Goal: Submit feedback/report problem

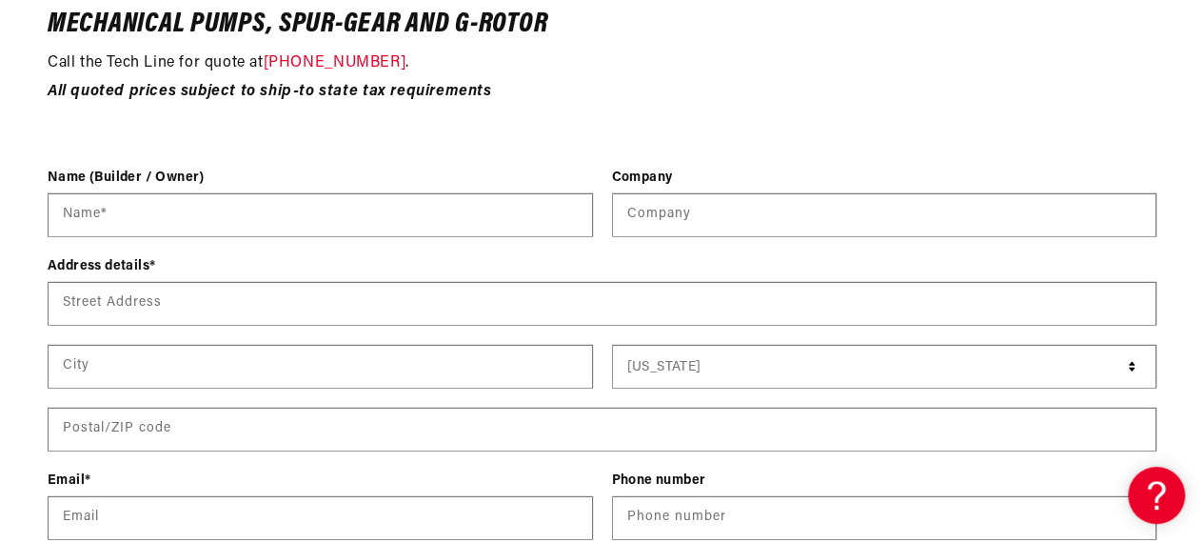
scroll to position [2475, 0]
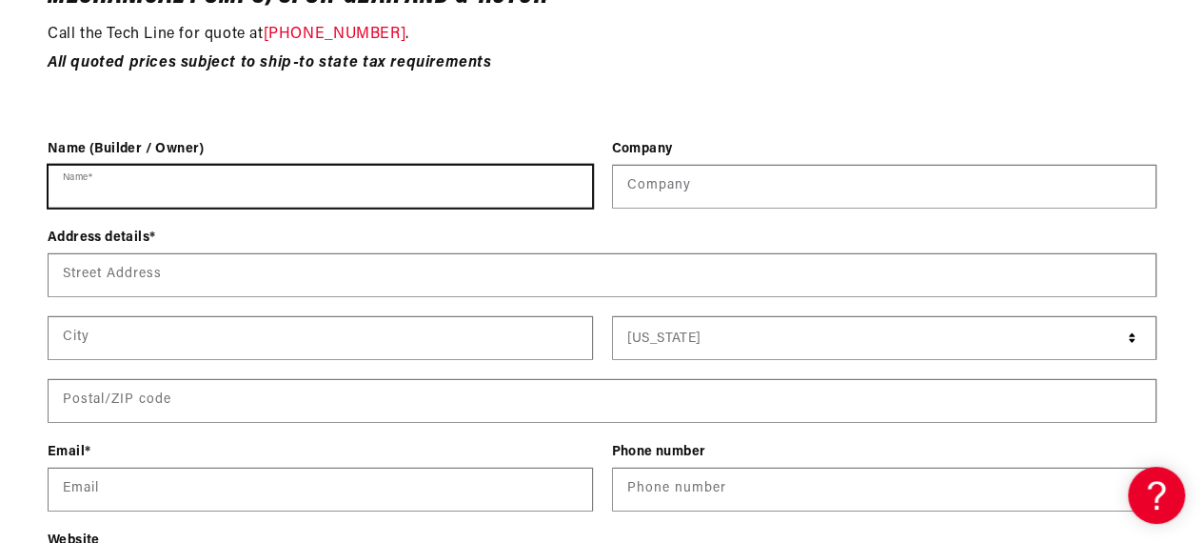
click at [106, 182] on input "Name *" at bounding box center [321, 187] width 544 height 42
click at [85, 193] on input "Name *" at bounding box center [321, 187] width 544 height 42
type input "[PERSON_NAME]"
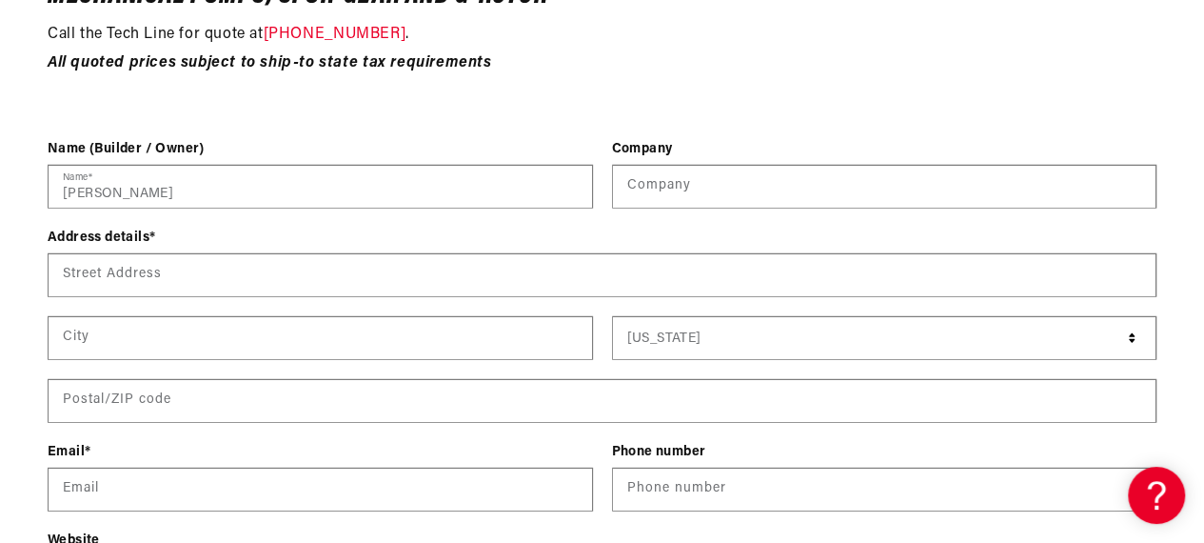
type input "Bulls Eye Enterprises Inc"
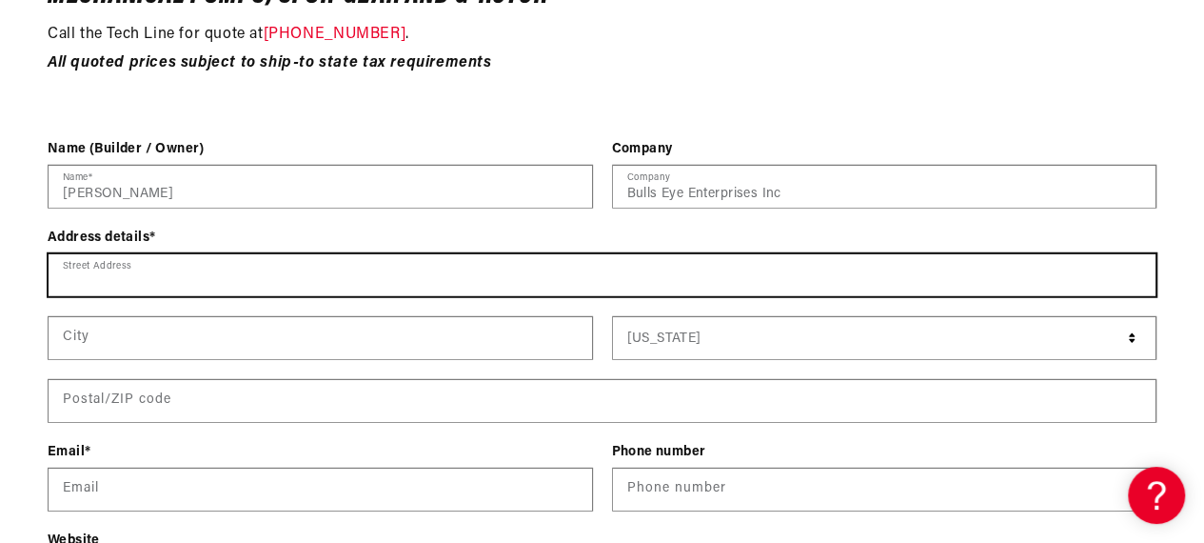
type input "[STREET_ADDRESS]"
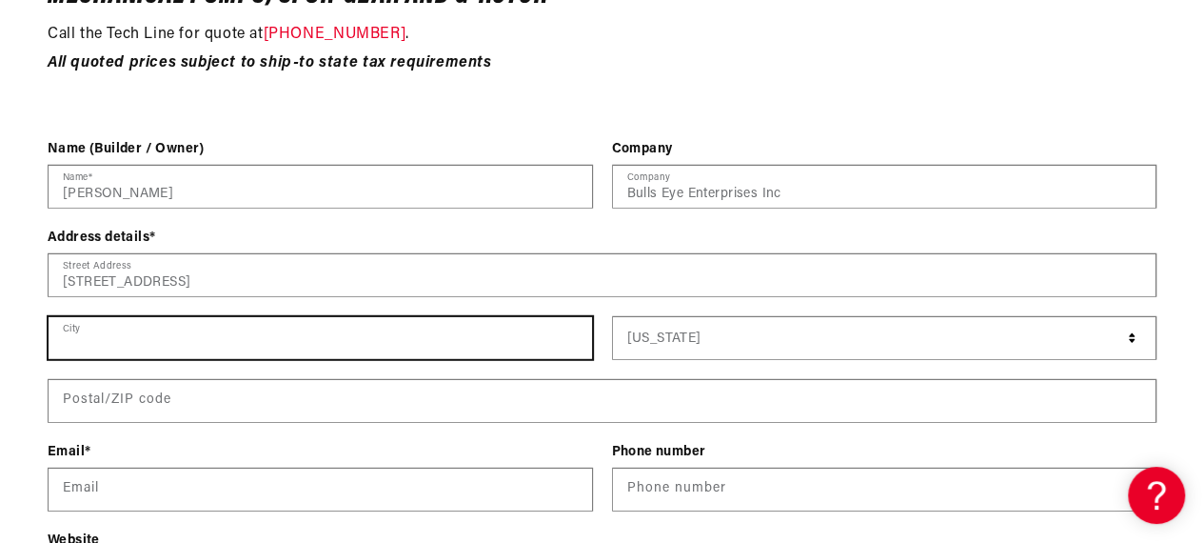
type input "Peace River"
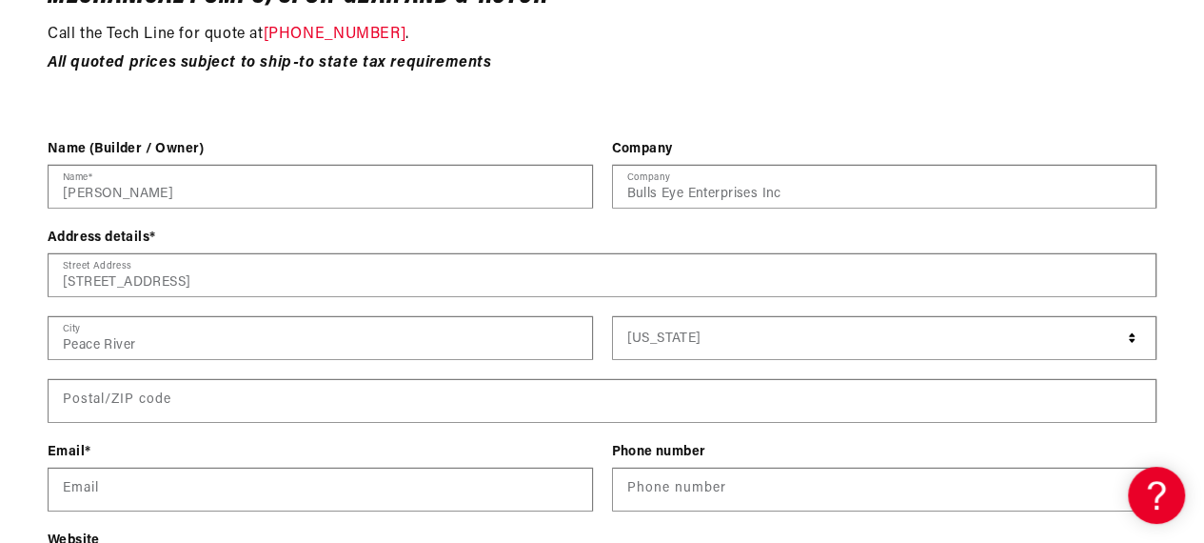
type input "T8S 1G8"
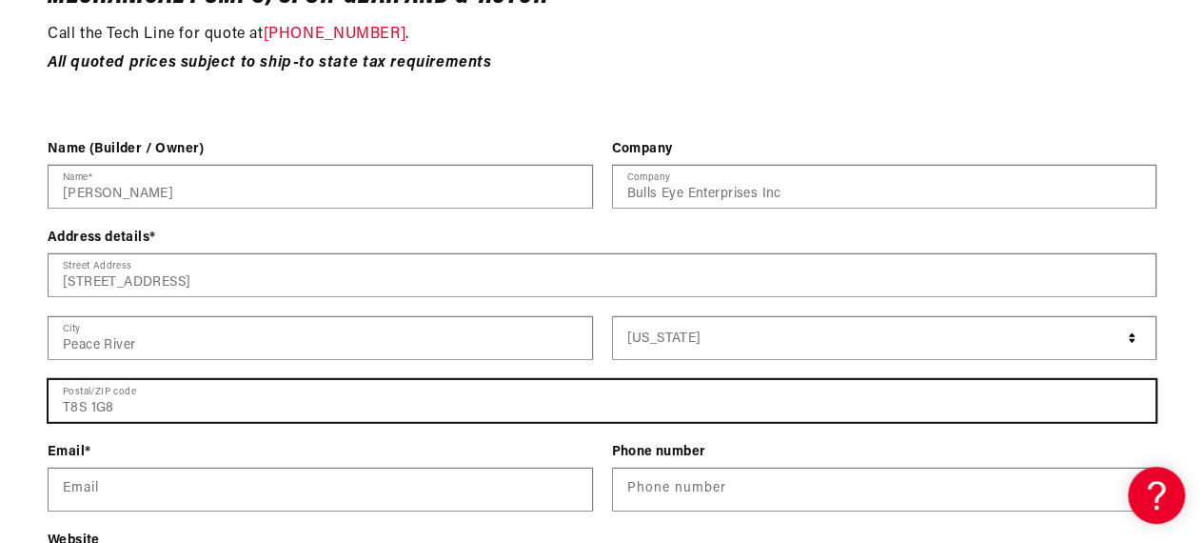
type input "[EMAIL_ADDRESS][DOMAIN_NAME]"
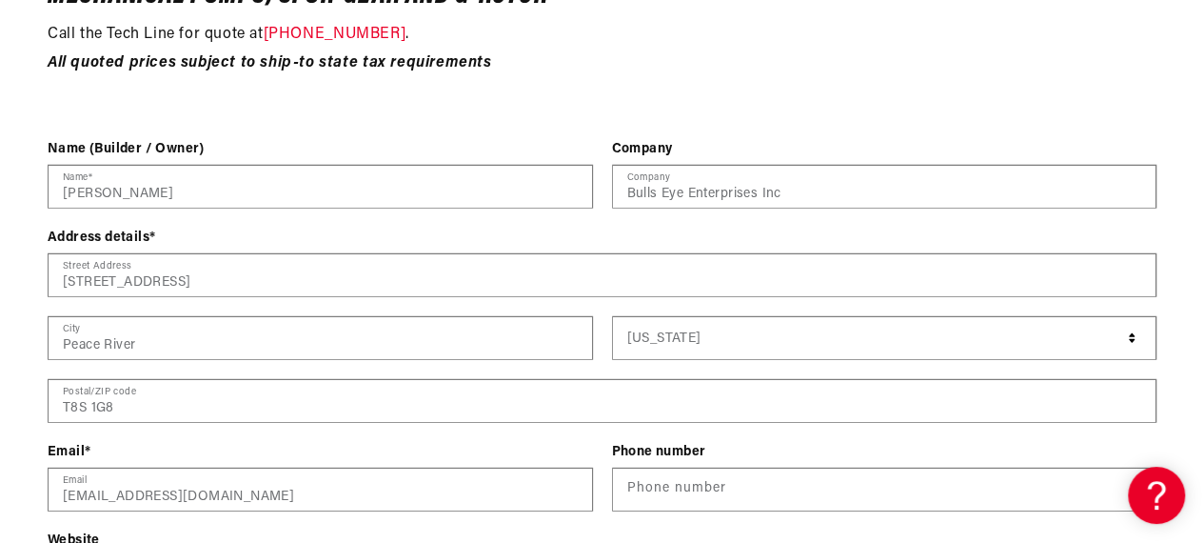
type input "17806187537"
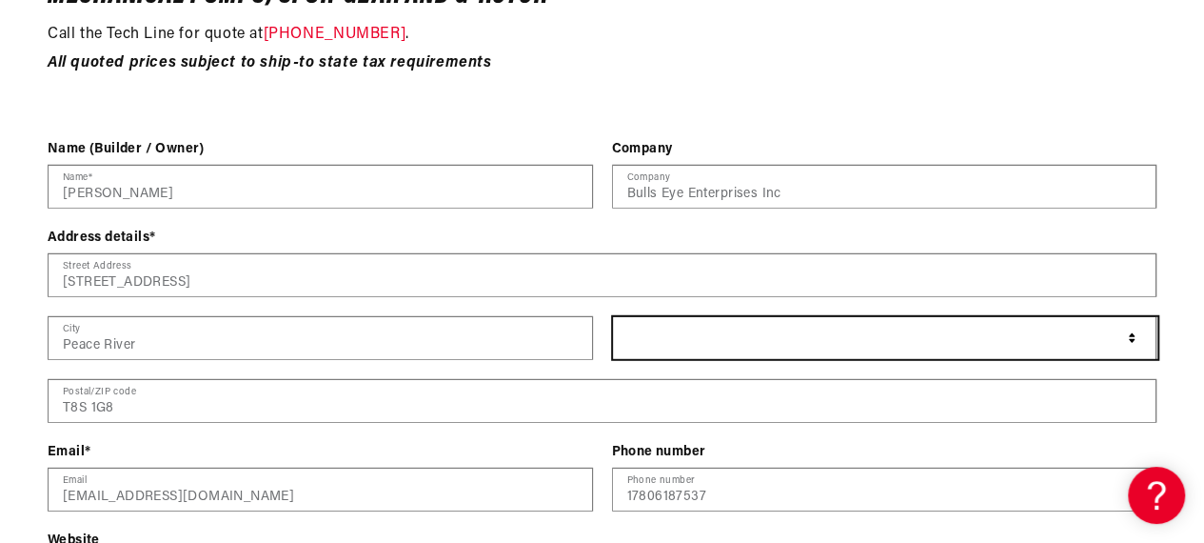
select select "[GEOGRAPHIC_DATA]"
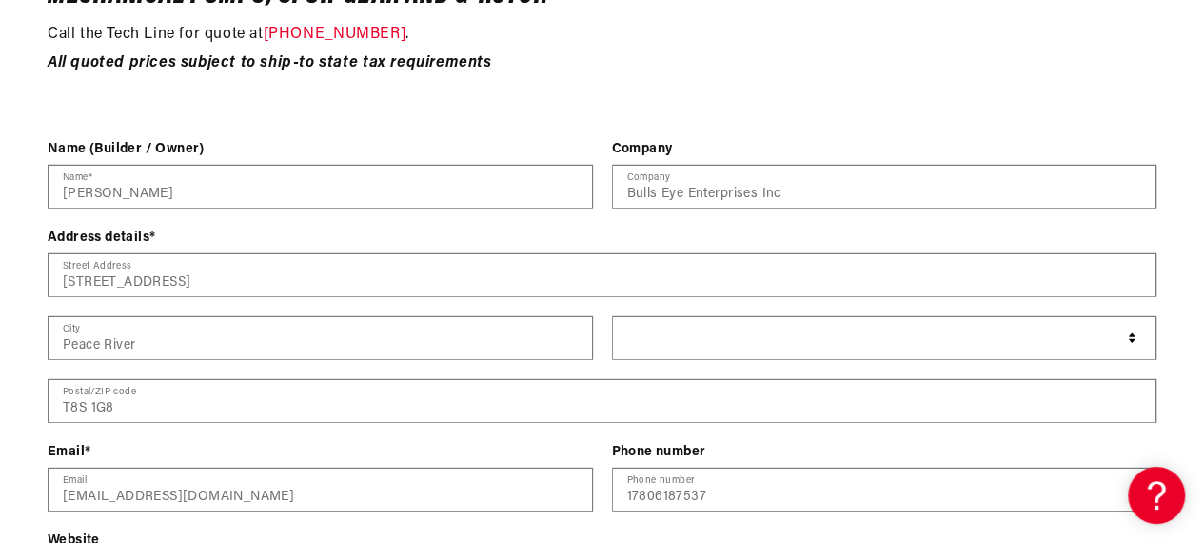
click at [510, 89] on p at bounding box center [602, 93] width 1109 height 25
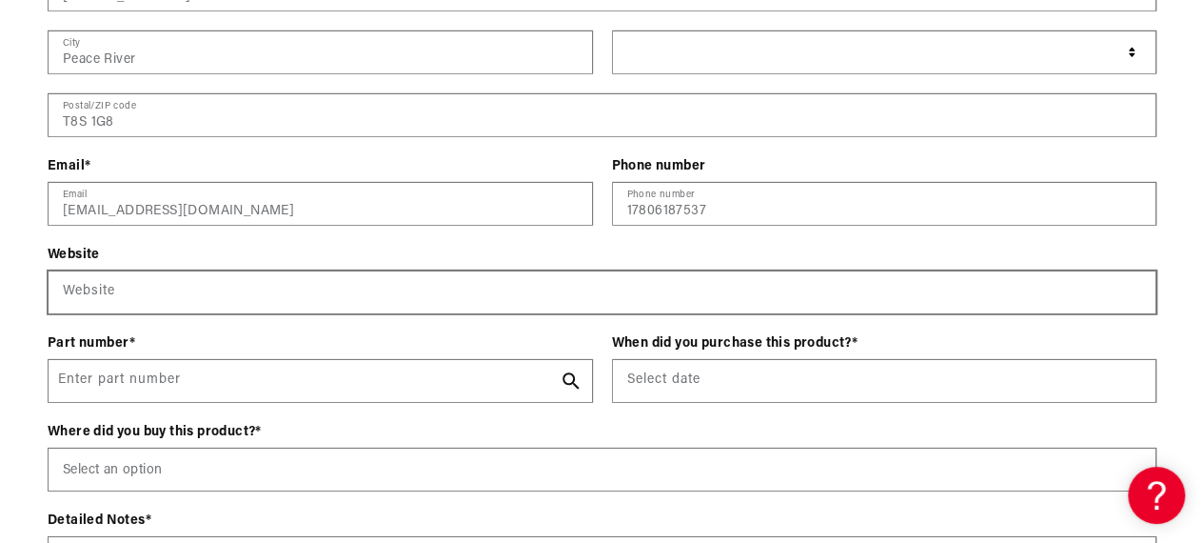
scroll to position [2856, 0]
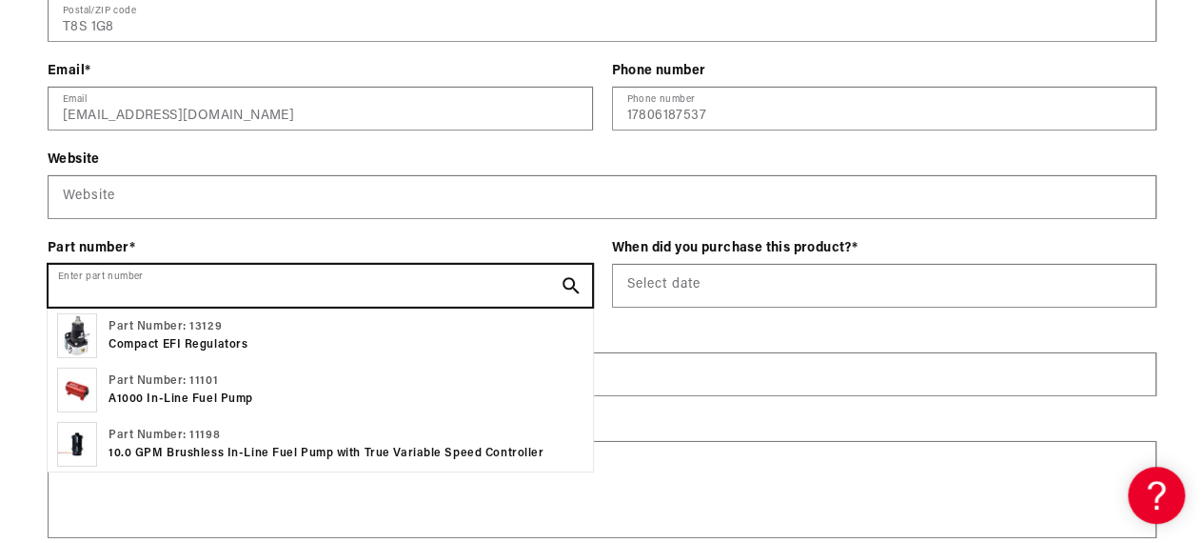
click at [209, 284] on input "Enter part number" at bounding box center [321, 286] width 544 height 42
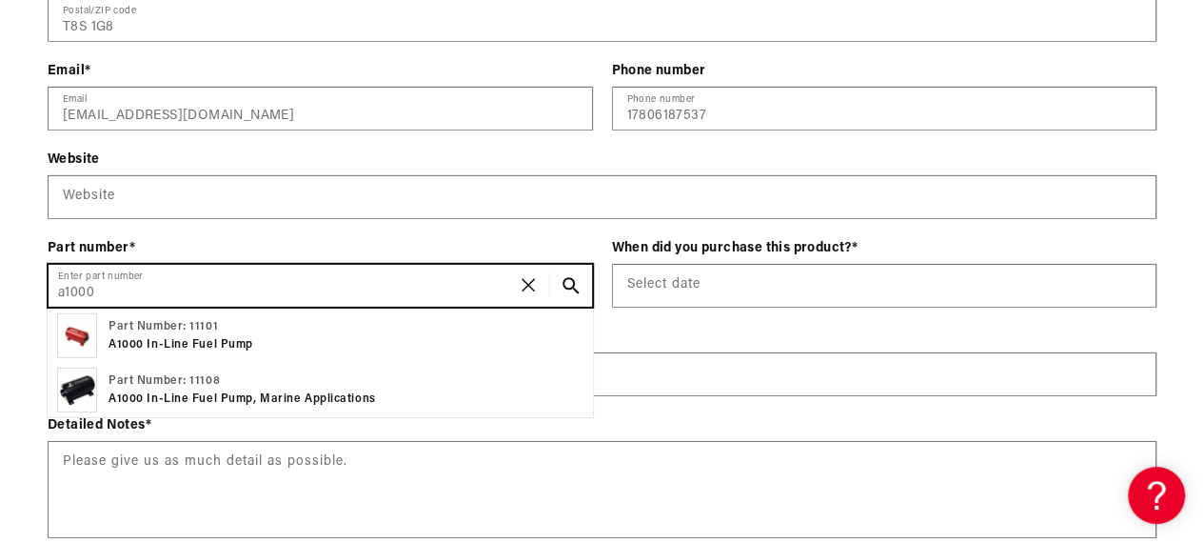
scroll to position [0, 753]
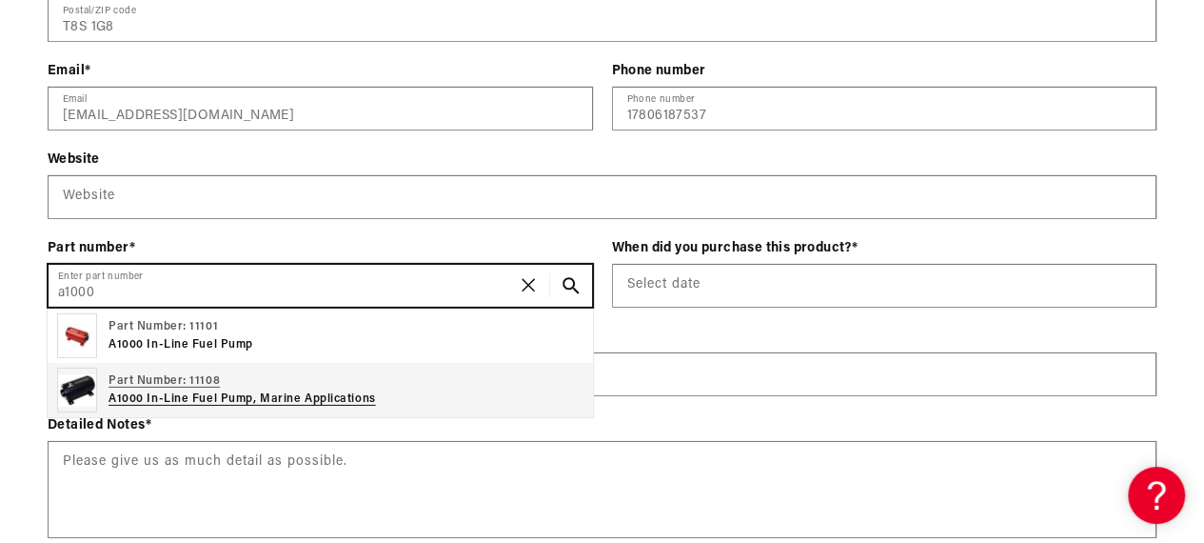
type input "a1000"
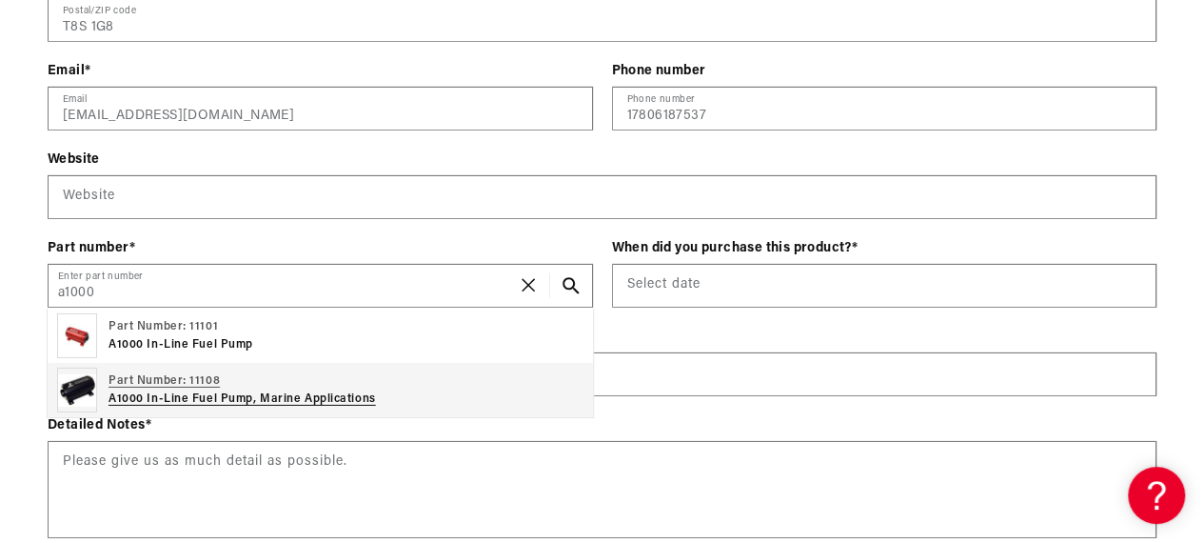
click at [169, 388] on p "Part Number: 11108" at bounding box center [243, 381] width 268 height 18
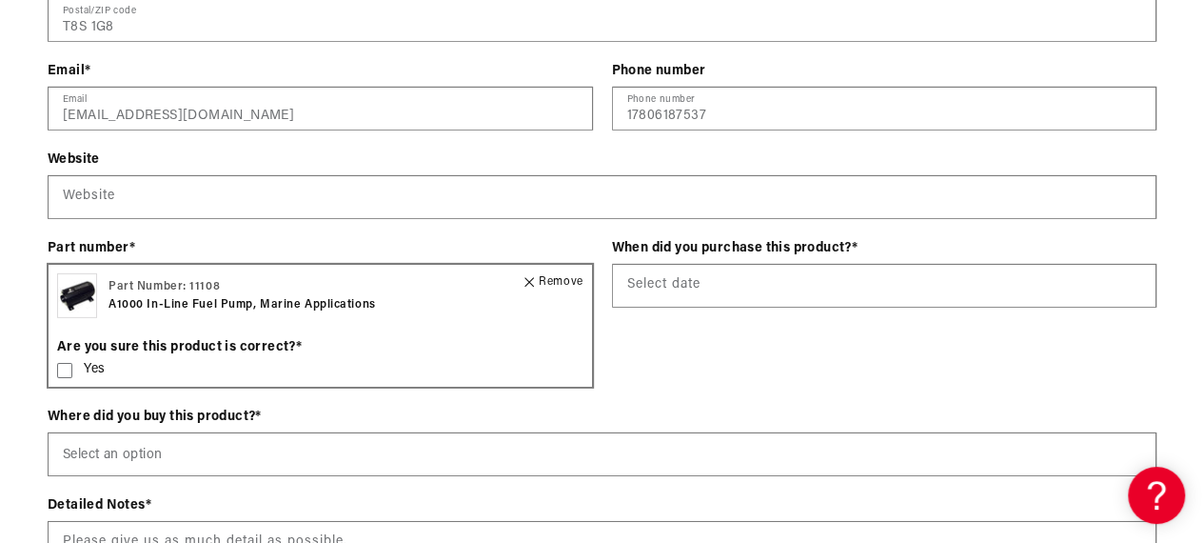
click at [65, 376] on icon at bounding box center [64, 370] width 15 height 15
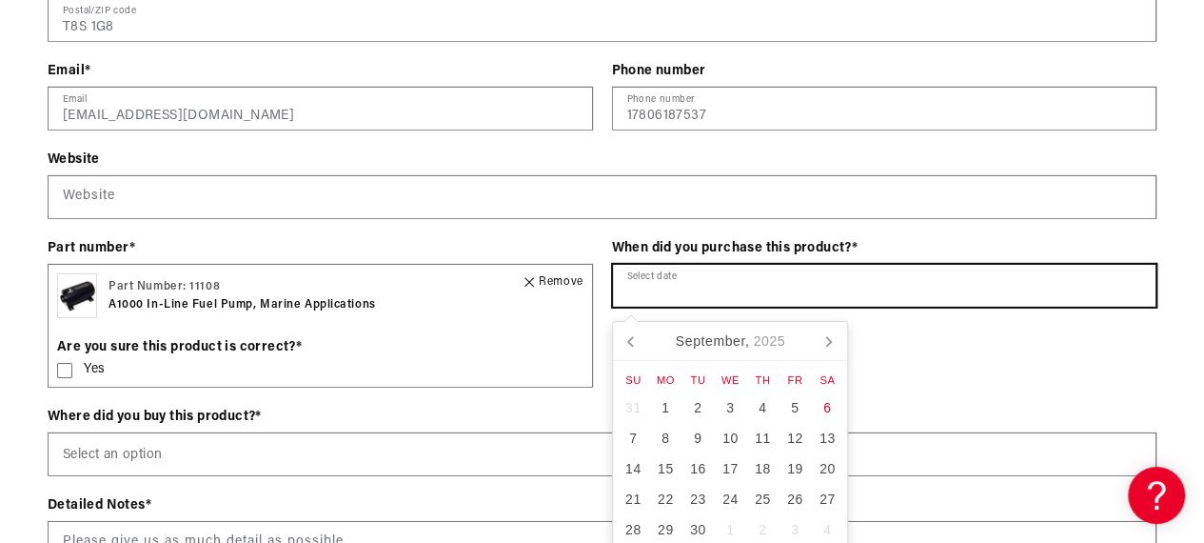
click at [689, 291] on input "text" at bounding box center [885, 286] width 544 height 42
click at [637, 348] on icon at bounding box center [632, 341] width 30 height 30
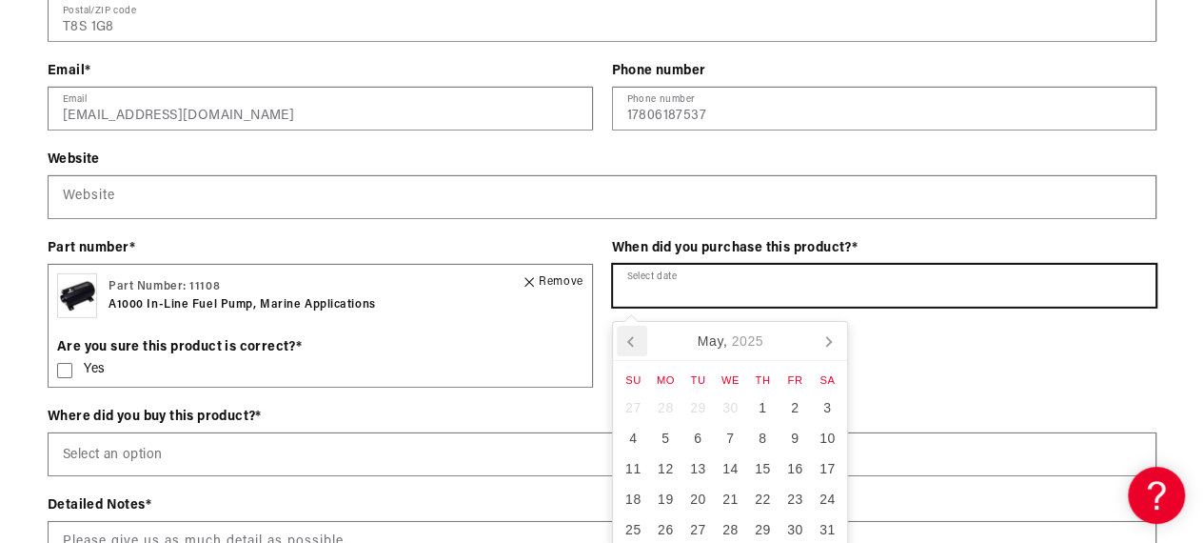
click at [637, 348] on icon at bounding box center [632, 341] width 30 height 30
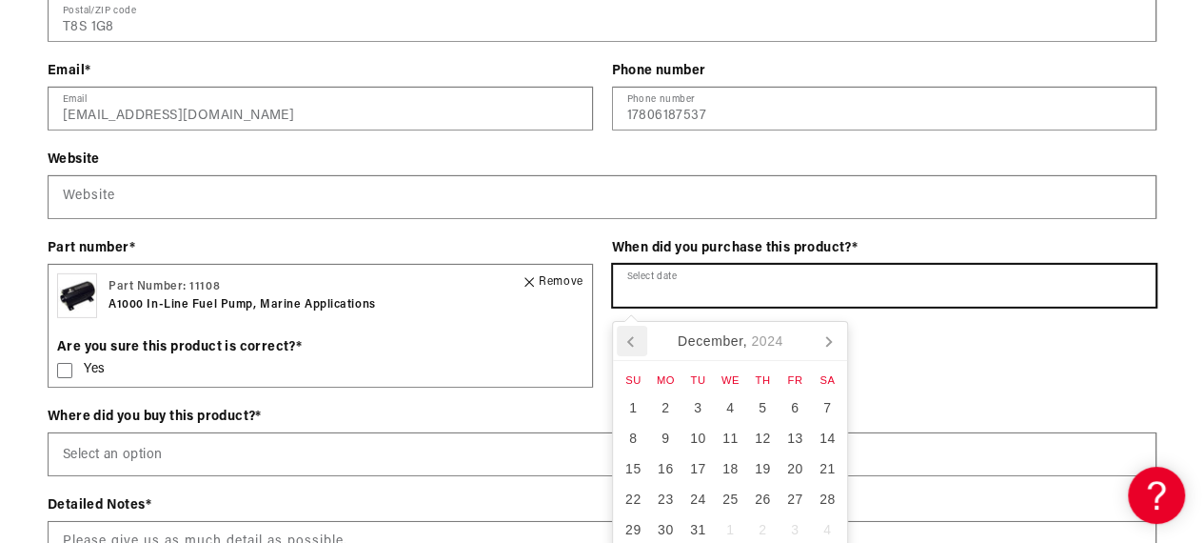
click at [637, 348] on icon at bounding box center [632, 341] width 30 height 30
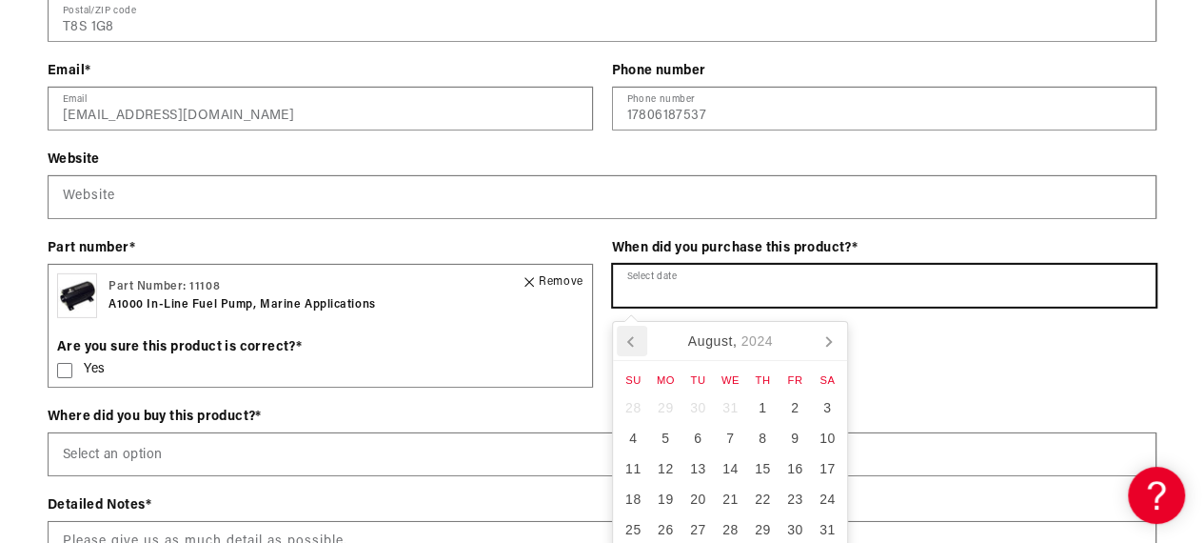
click at [637, 348] on icon at bounding box center [632, 341] width 30 height 30
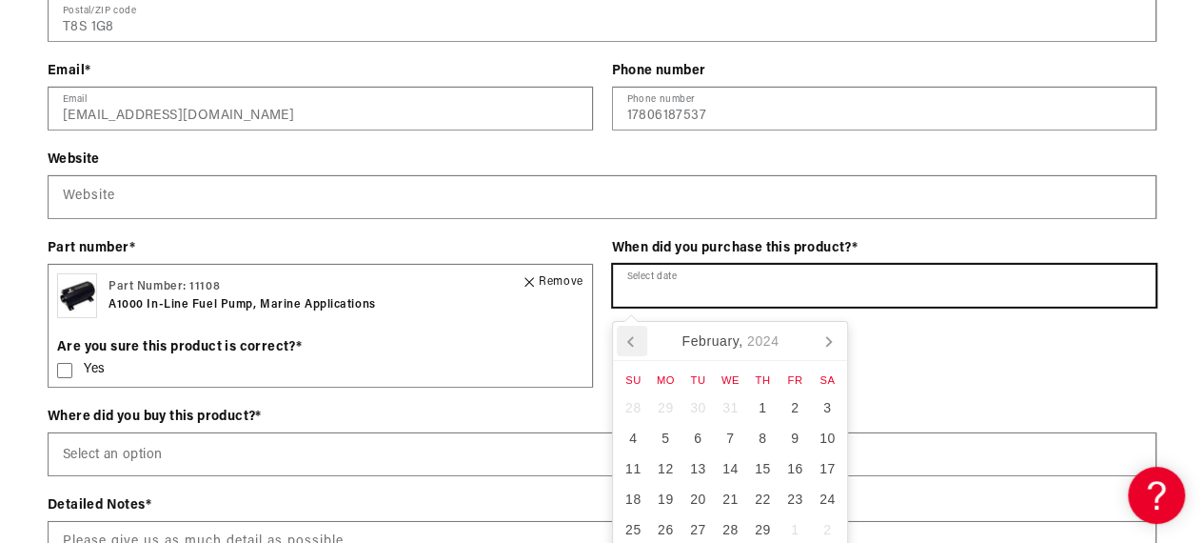
click at [637, 348] on icon at bounding box center [632, 341] width 30 height 30
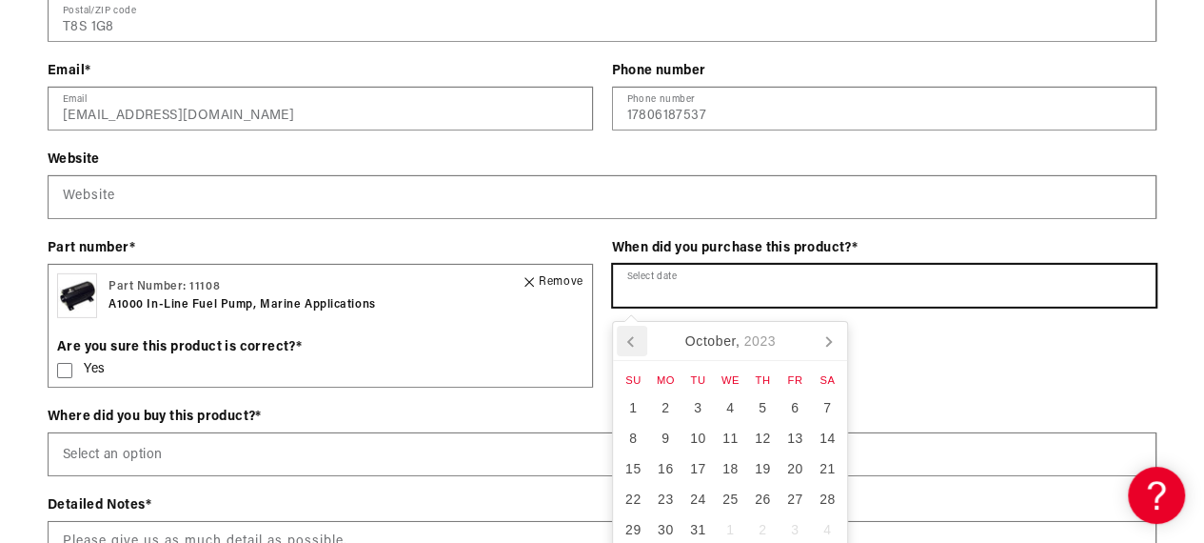
click at [637, 348] on icon at bounding box center [632, 341] width 30 height 30
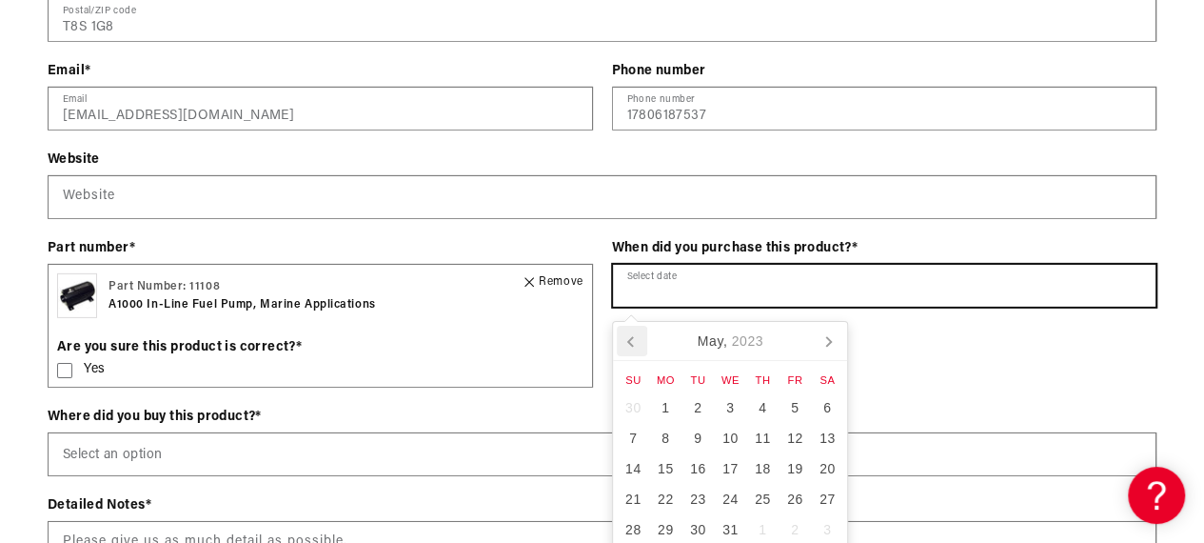
click at [637, 348] on icon at bounding box center [632, 341] width 30 height 30
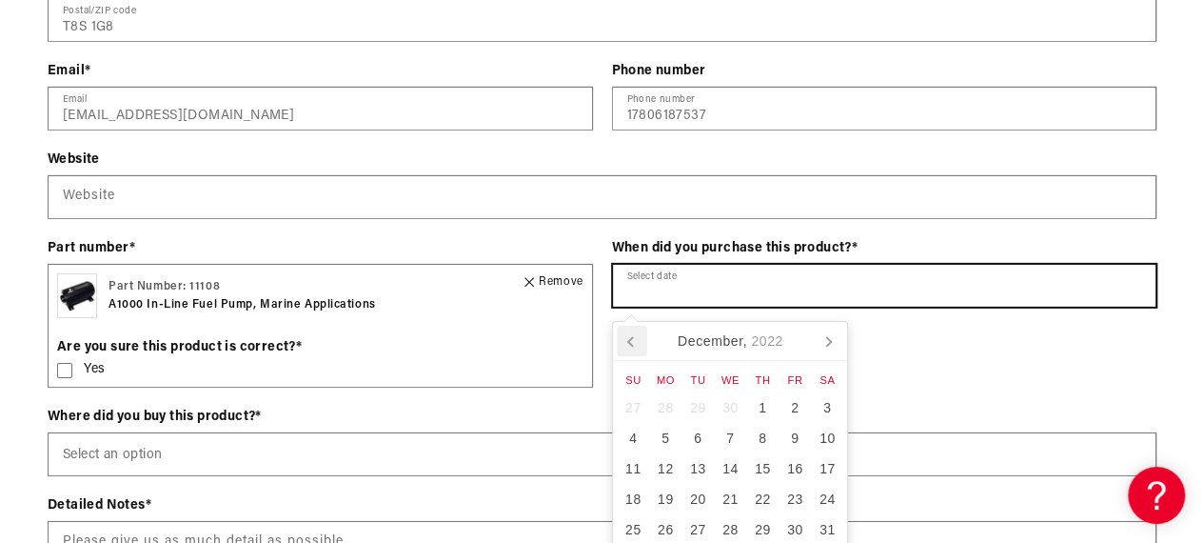
click at [637, 348] on icon at bounding box center [632, 341] width 30 height 30
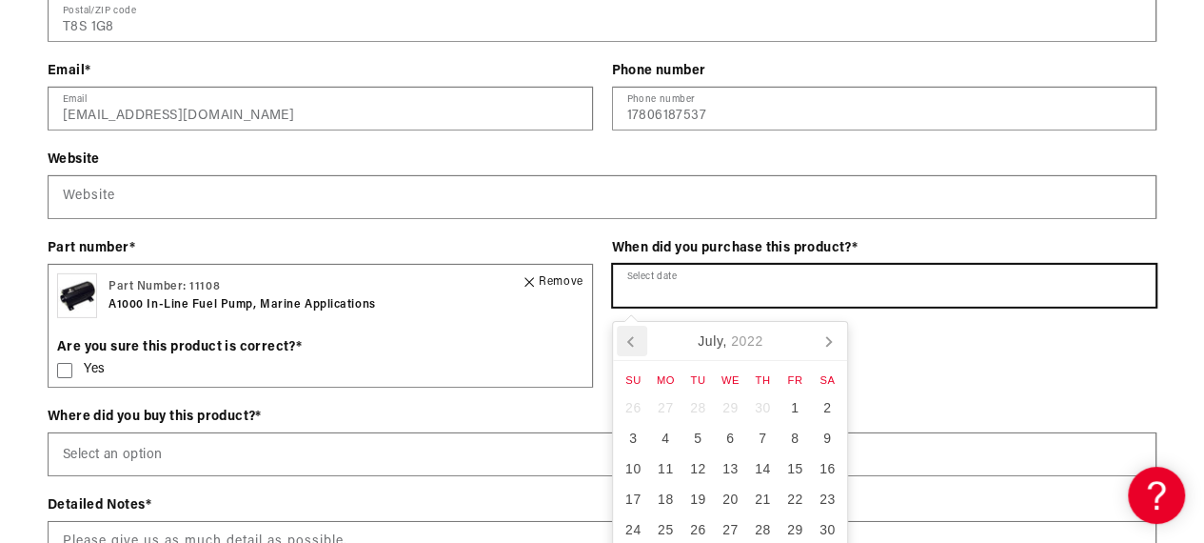
click at [637, 348] on icon at bounding box center [632, 341] width 30 height 30
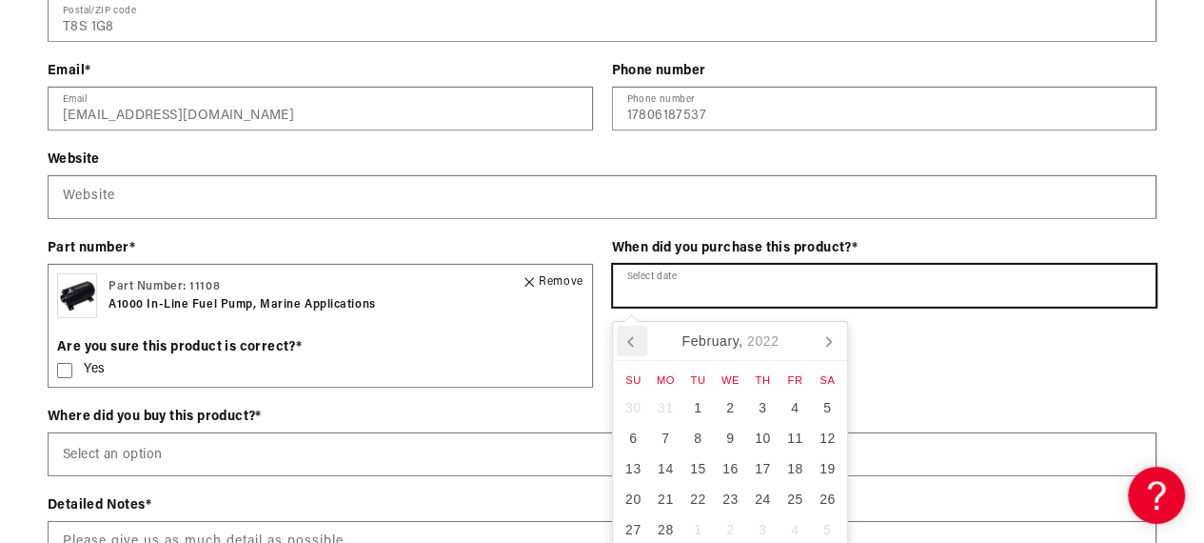
click at [637, 348] on icon at bounding box center [632, 341] width 30 height 30
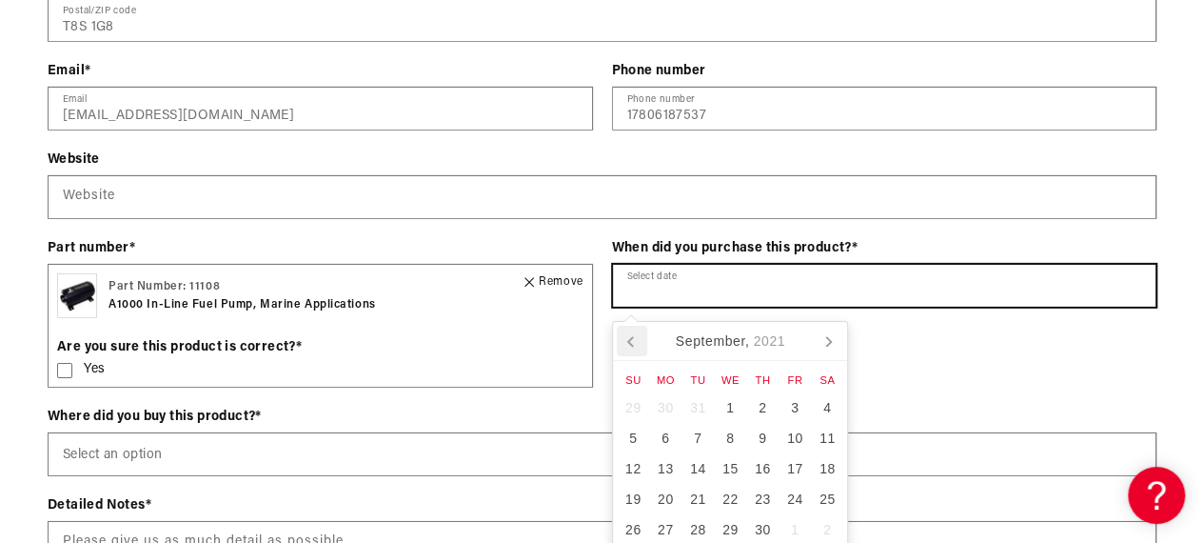
click at [637, 348] on icon at bounding box center [632, 341] width 30 height 30
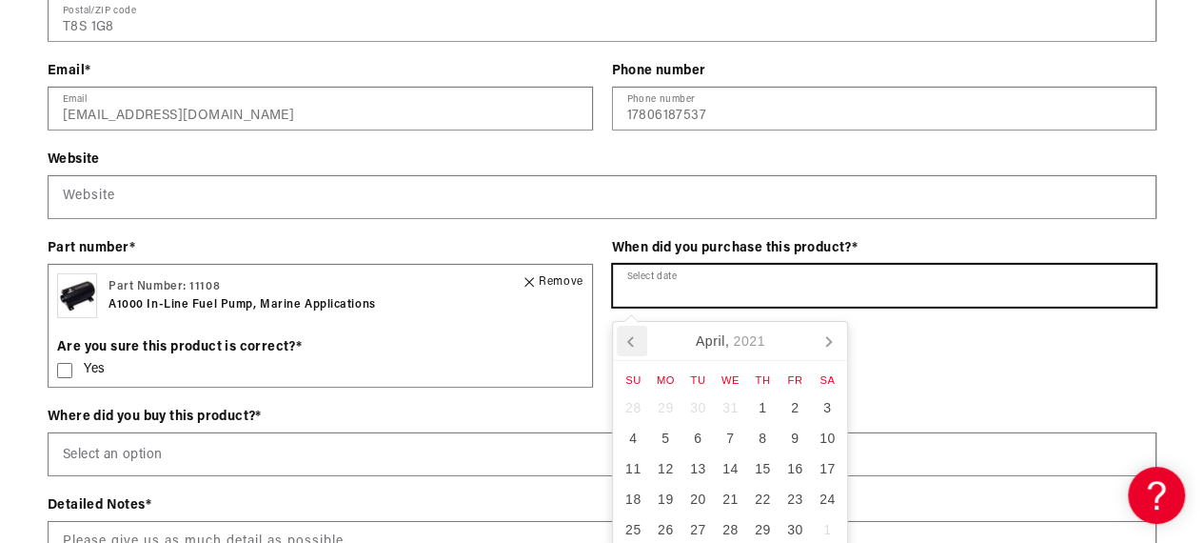
click at [637, 348] on icon at bounding box center [632, 341] width 30 height 30
click at [665, 407] on div "1" at bounding box center [665, 407] width 32 height 30
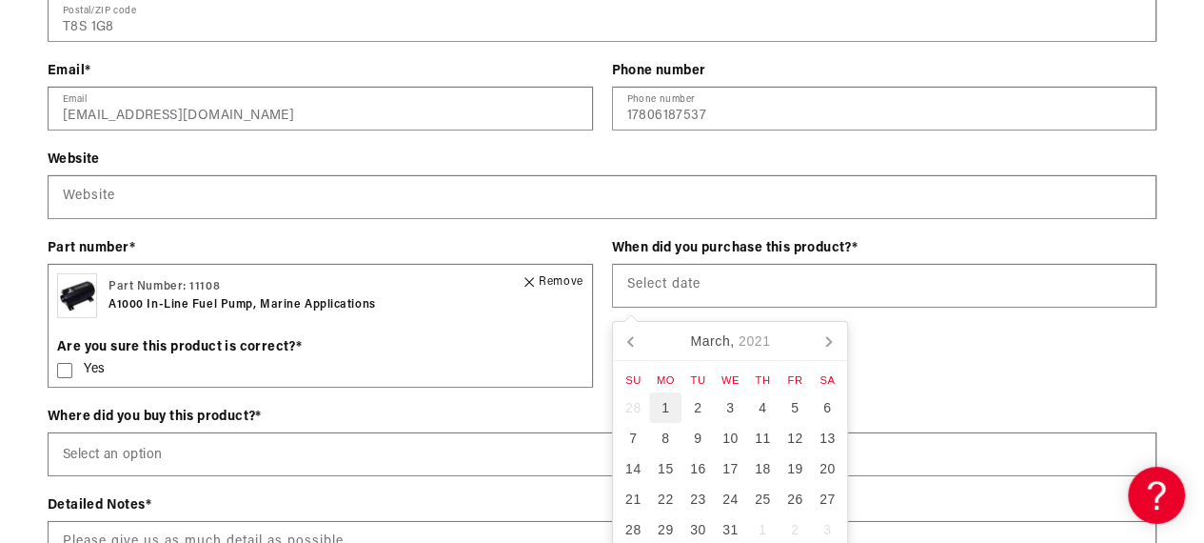
type input "[DATE]"
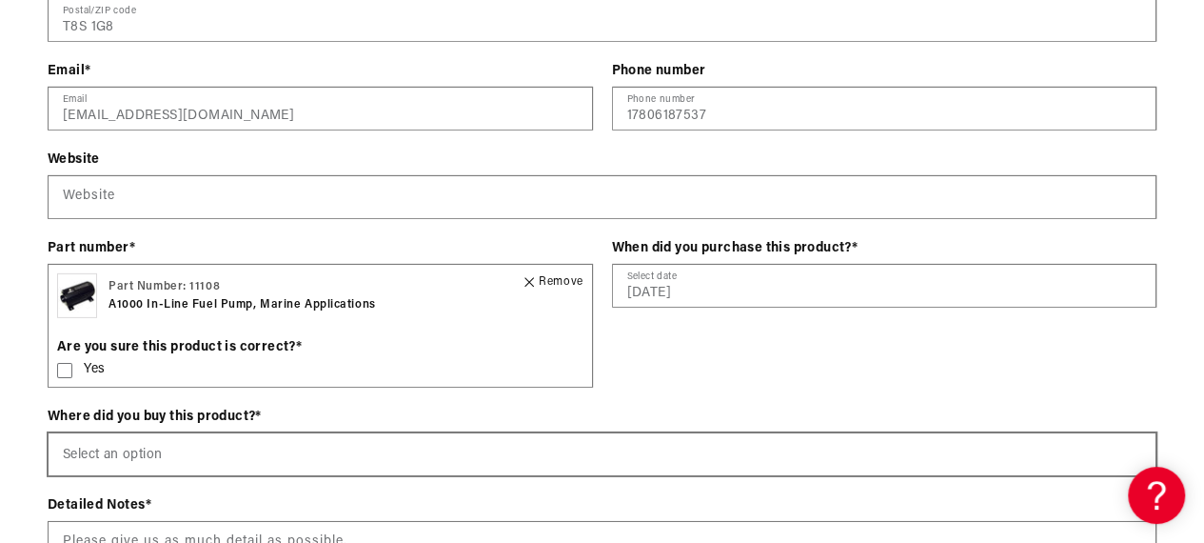
scroll to position [0, 10]
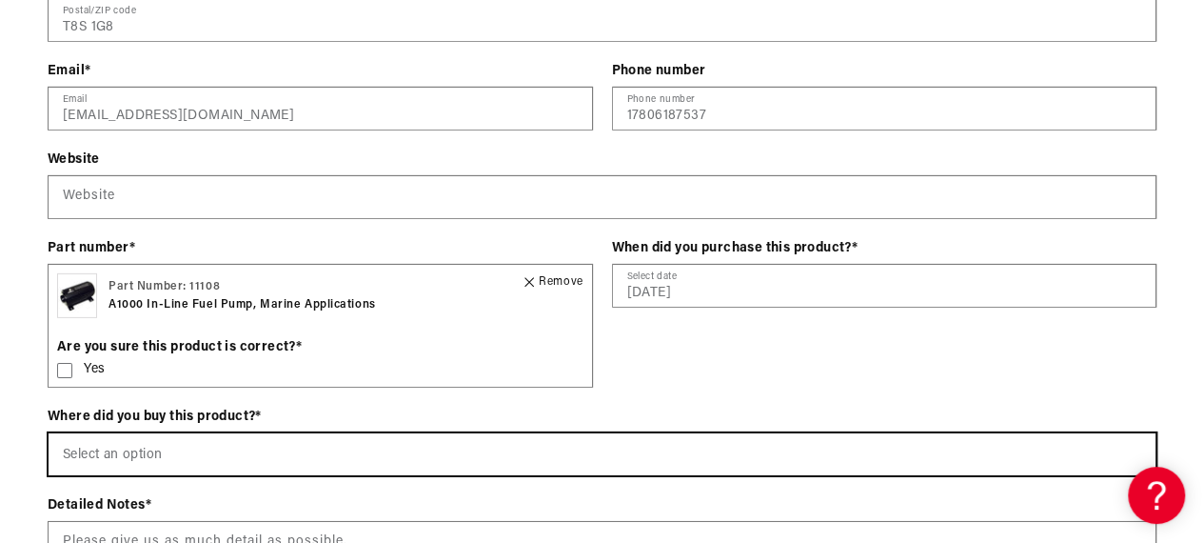
click at [255, 457] on select "Select an option [DOMAIN_NAME] Wholesale Dealer (e.g., Summit, JEGS, etc.) Amaz…" at bounding box center [602, 454] width 1107 height 42
select select "Wholesale Dealer (e.g., Summit, JEGS, etc.)"
click at [49, 435] on select "Select an option [DOMAIN_NAME] Wholesale Dealer (e.g., Summit, JEGS, etc.) Amaz…" at bounding box center [602, 454] width 1107 height 42
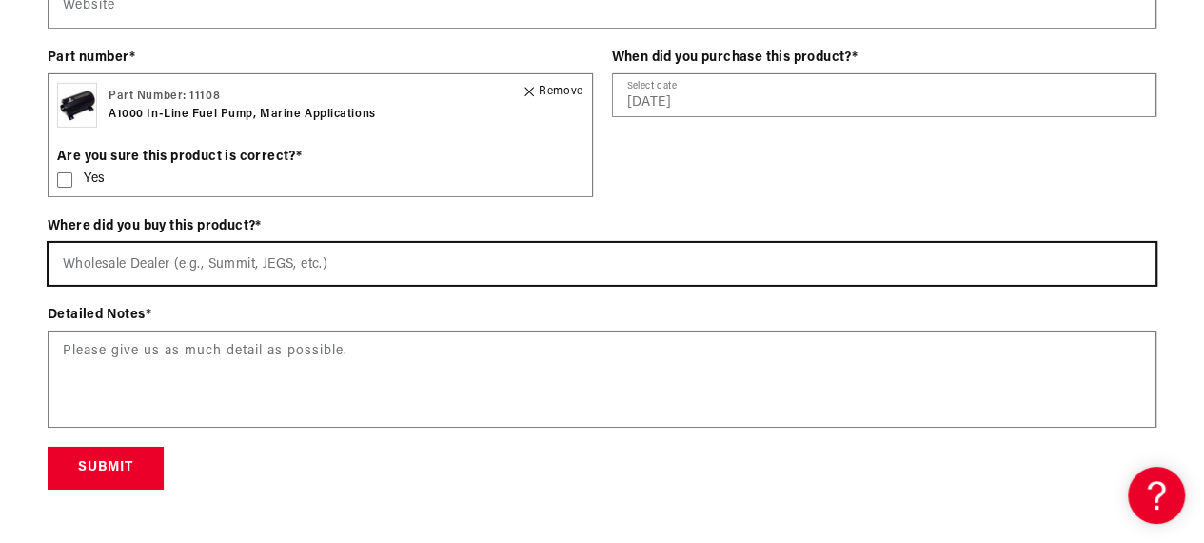
scroll to position [0, 0]
click at [110, 268] on select "Select an option [DOMAIN_NAME] Wholesale Dealer (e.g., Summit, JEGS, etc.) Amaz…" at bounding box center [602, 264] width 1107 height 42
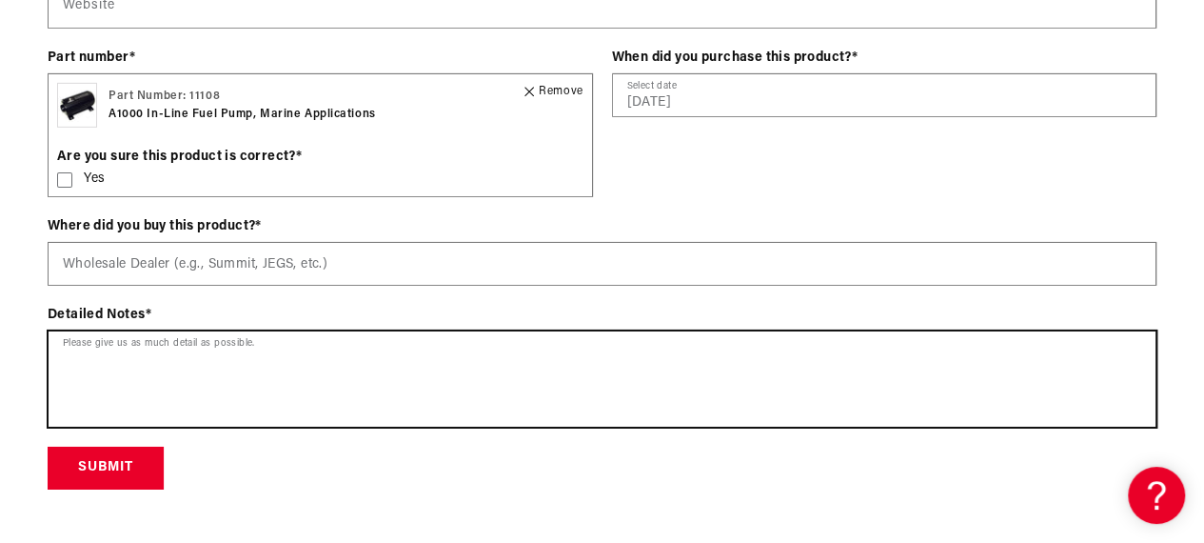
click at [112, 353] on textarea at bounding box center [602, 378] width 1107 height 95
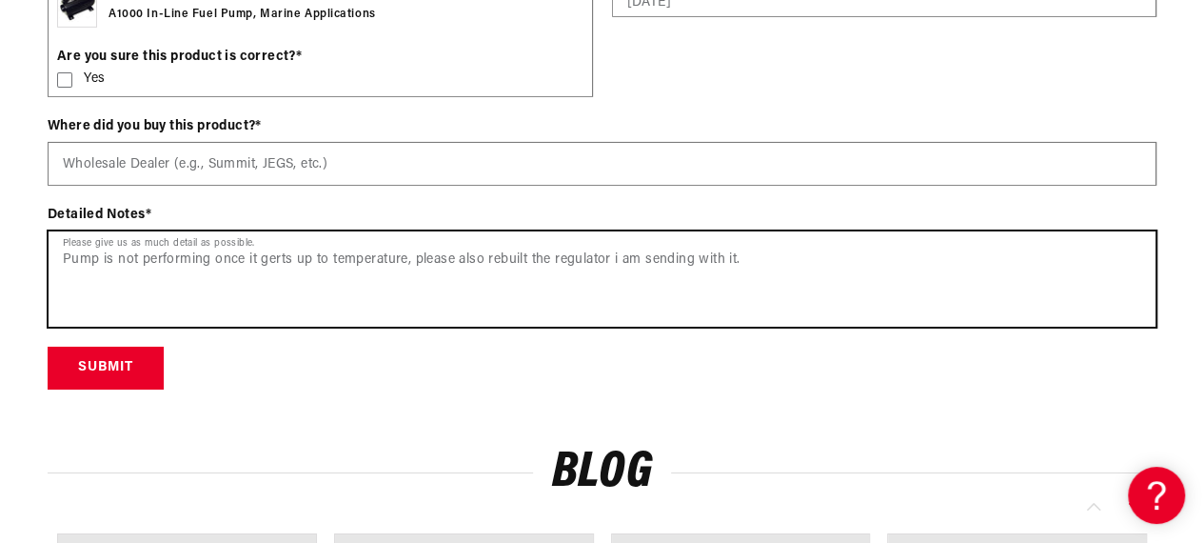
scroll to position [3237, 0]
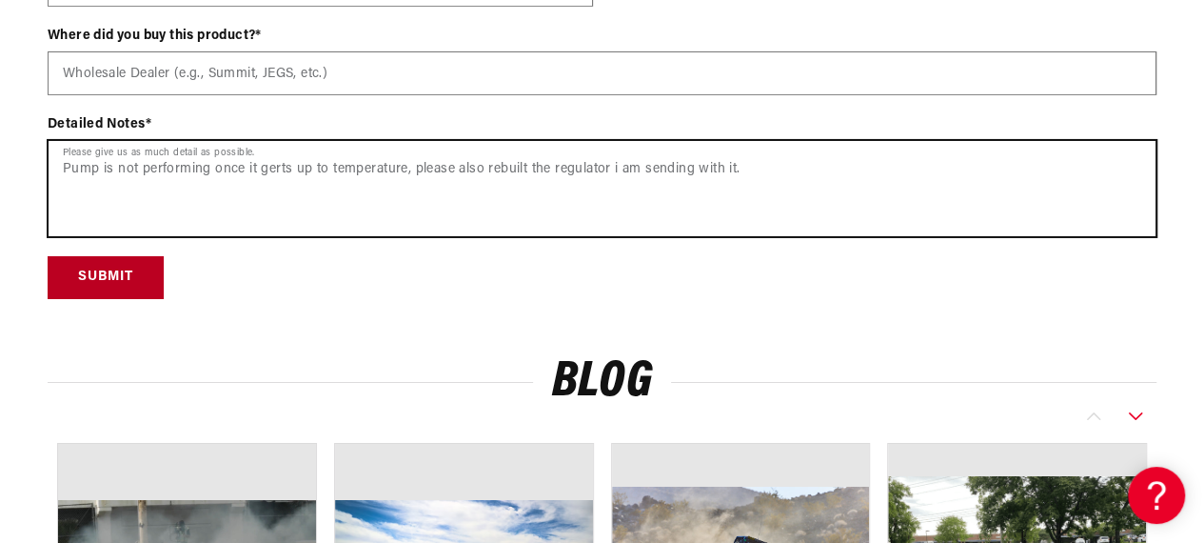
type textarea "Pump is not performing once it gerts up to temperature, please also rebuilt the…"
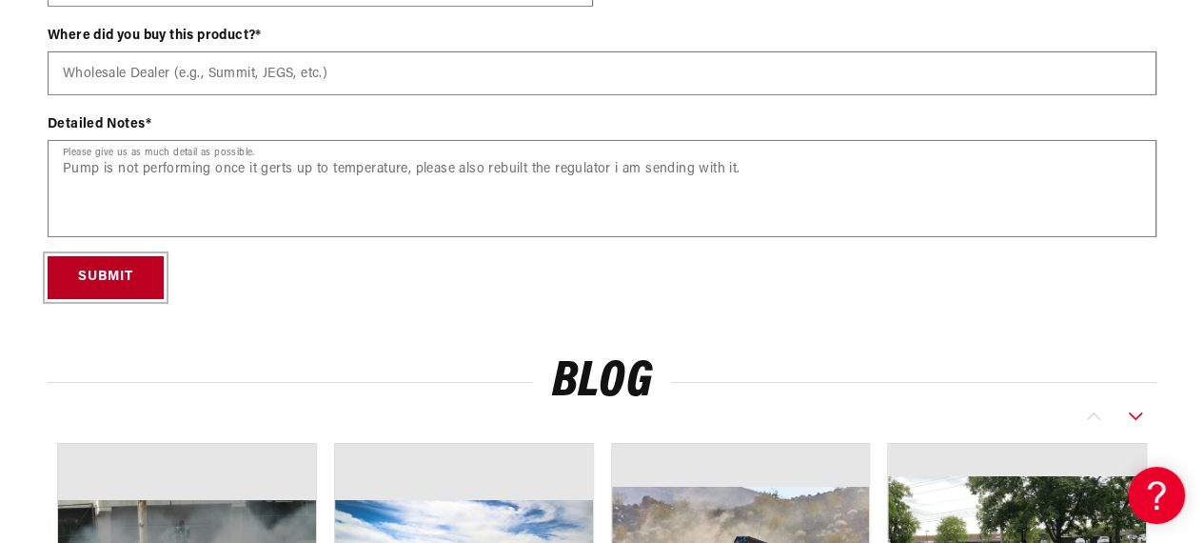
click at [96, 273] on button "Submit" at bounding box center [106, 277] width 116 height 43
